Goal: Task Accomplishment & Management: Manage account settings

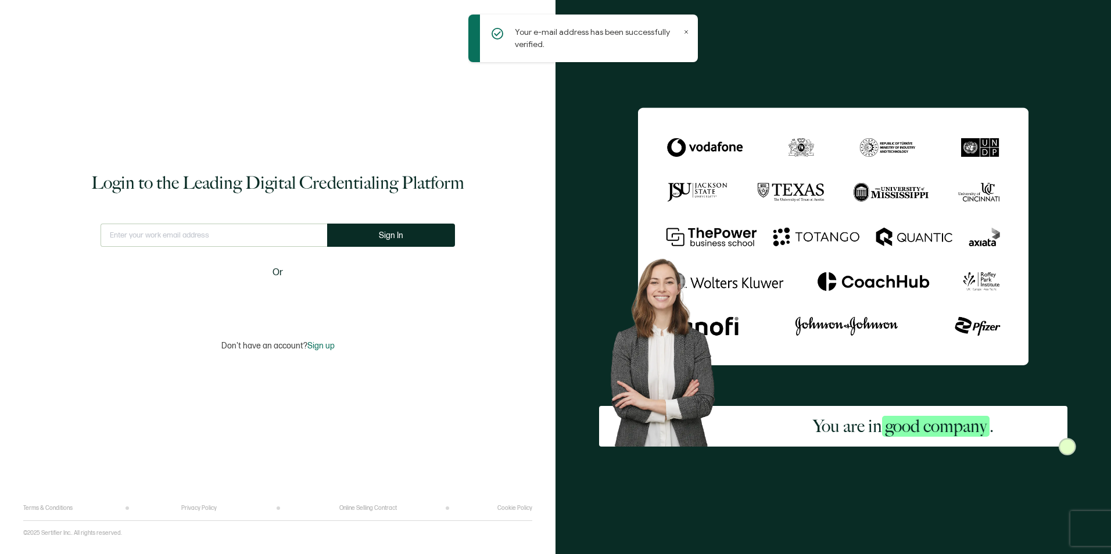
click at [232, 240] on input "text" at bounding box center [213, 235] width 227 height 23
type input "[PERSON_NAME][EMAIL_ADDRESS][PERSON_NAME][DOMAIN_NAME]"
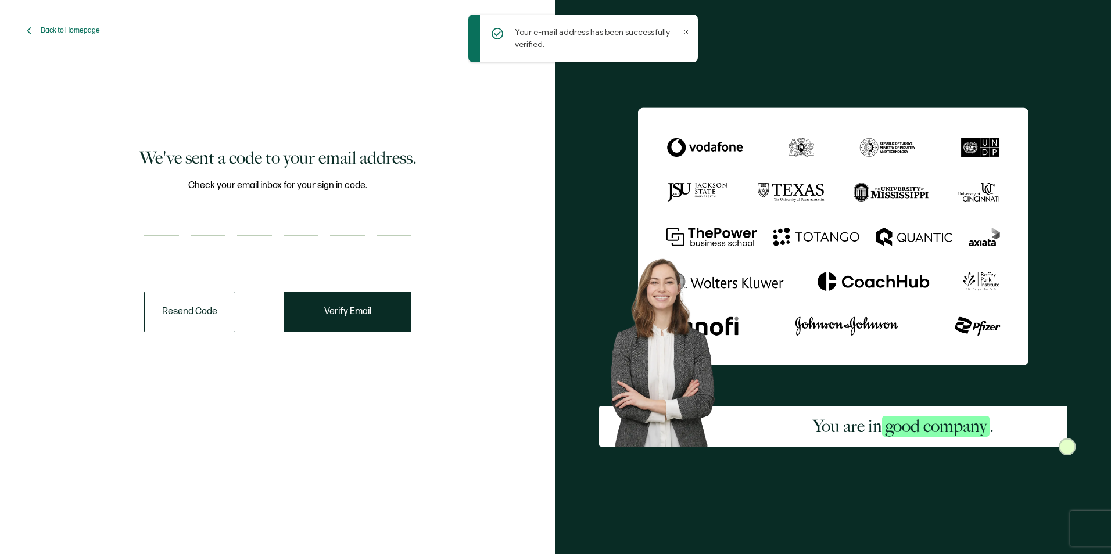
click at [685, 29] on icon at bounding box center [686, 32] width 6 height 6
